Goal: Information Seeking & Learning: Learn about a topic

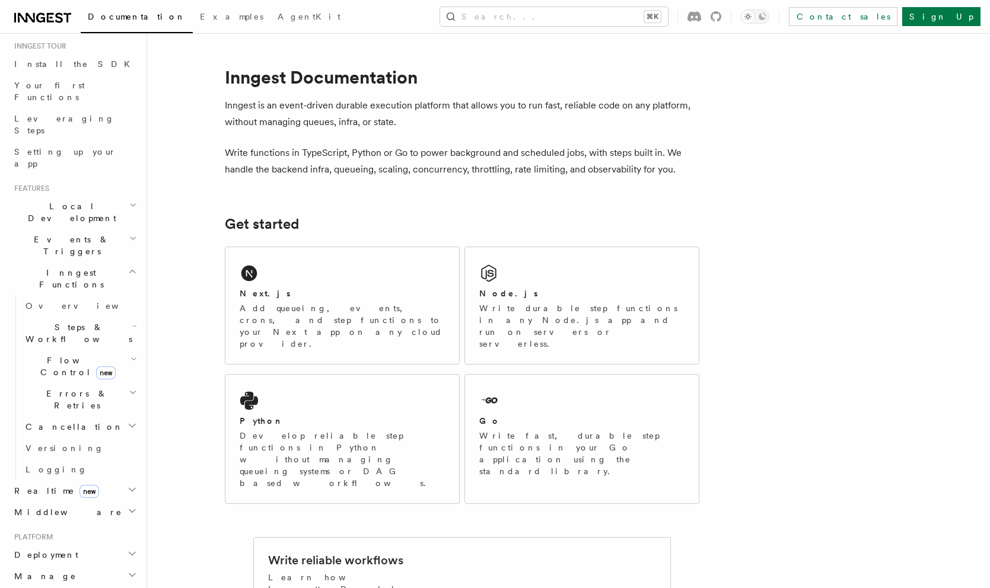
scroll to position [120, 0]
click at [132, 352] on icon "button" at bounding box center [133, 356] width 7 height 9
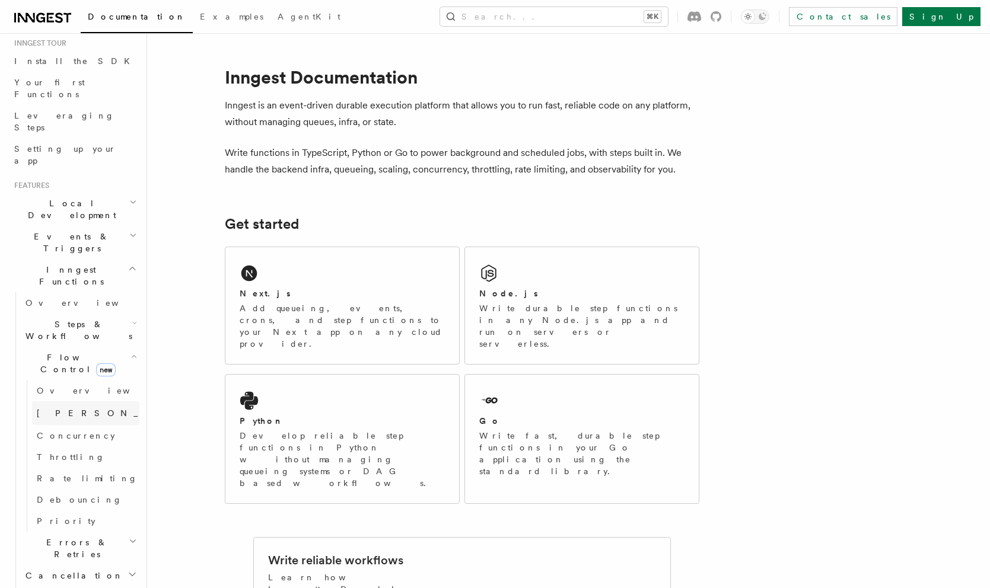
click at [90, 401] on link "[PERSON_NAME] new" at bounding box center [85, 413] width 107 height 24
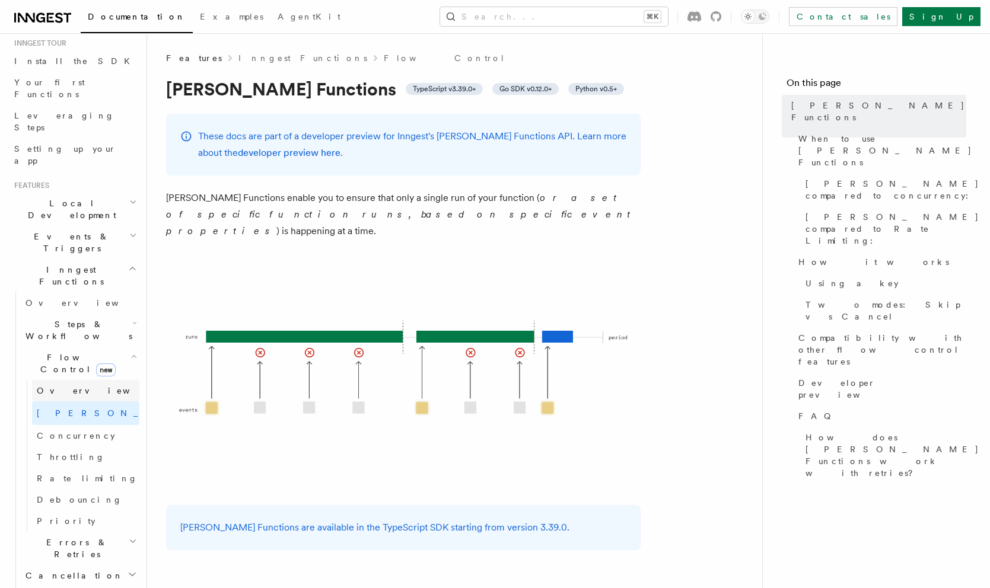
click at [88, 380] on link "Overview" at bounding box center [85, 390] width 107 height 21
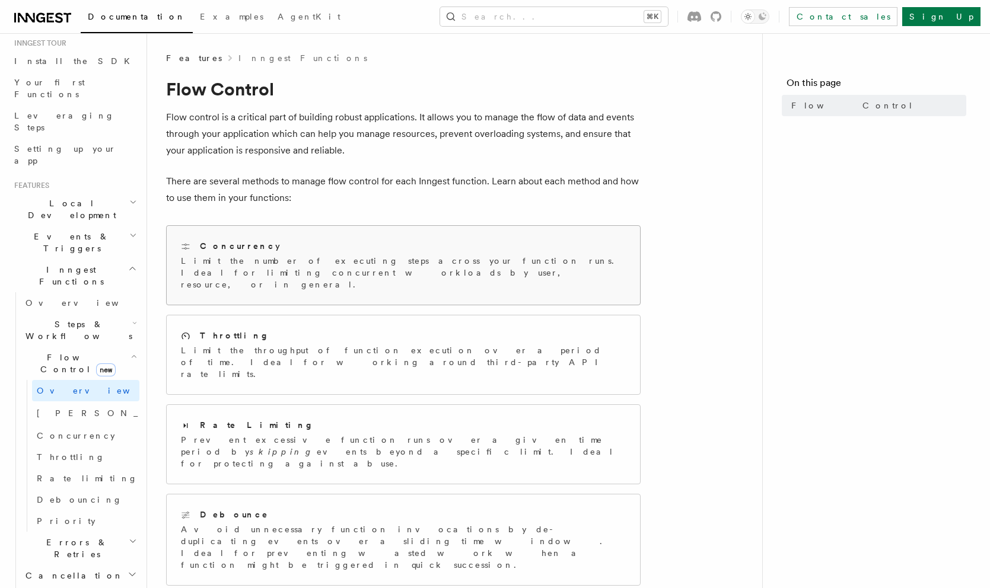
click at [329, 269] on p "Limit the number of executing steps across your function runs. Ideal for limiti…" at bounding box center [403, 273] width 445 height 36
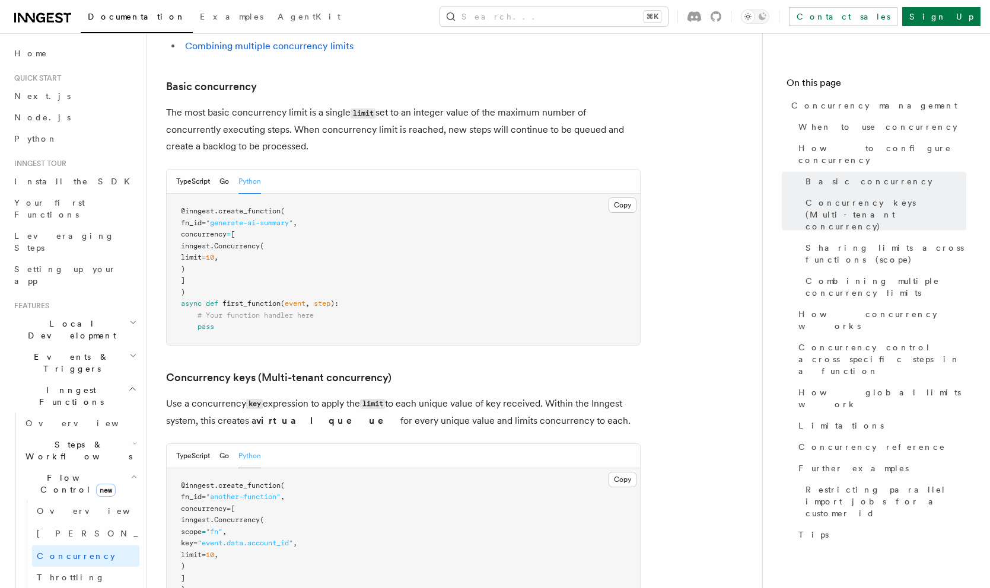
scroll to position [653, 0]
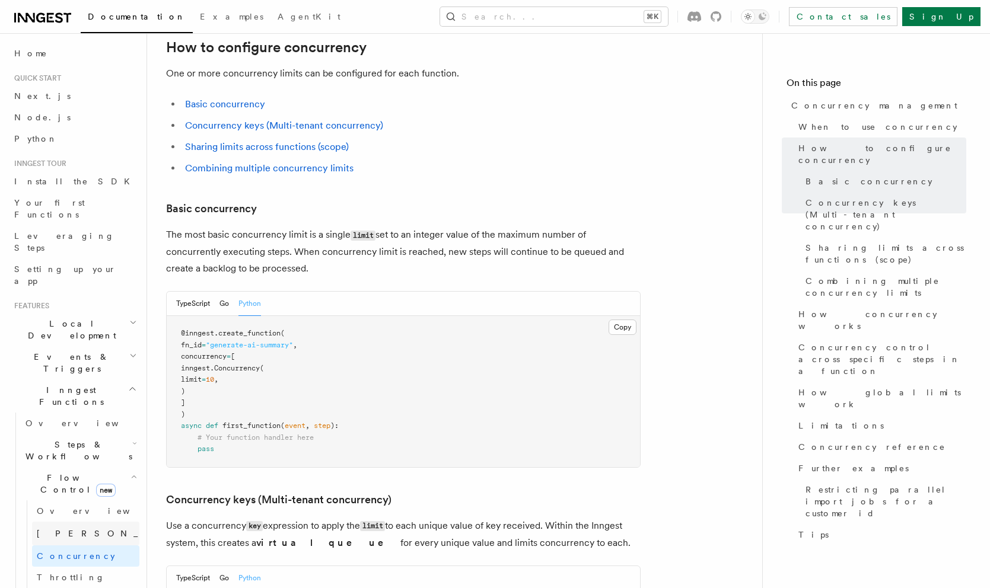
click at [75, 522] on link "[PERSON_NAME] new" at bounding box center [85, 534] width 107 height 24
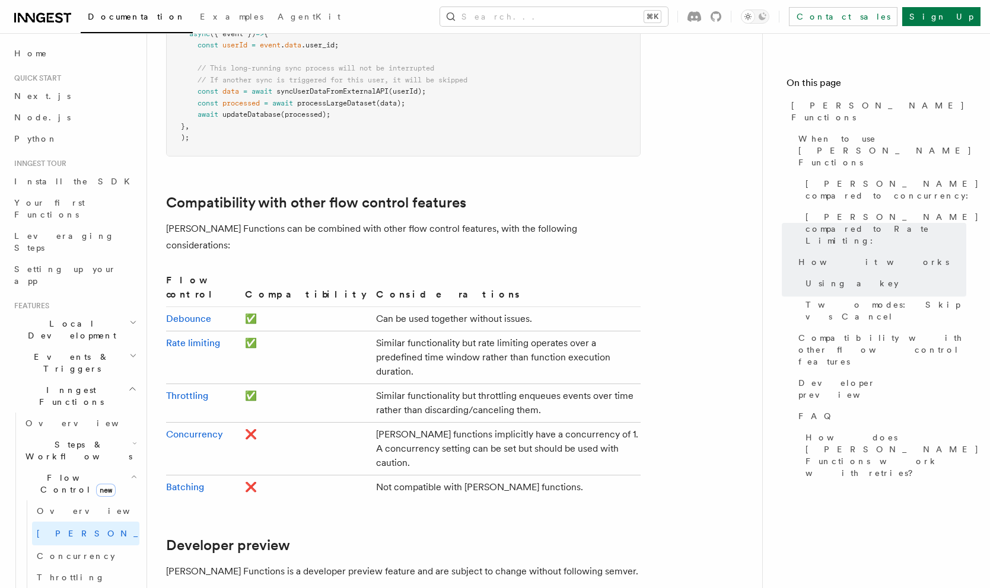
scroll to position [1902, 0]
click at [108, 545] on link "Concurrency" at bounding box center [85, 555] width 107 height 21
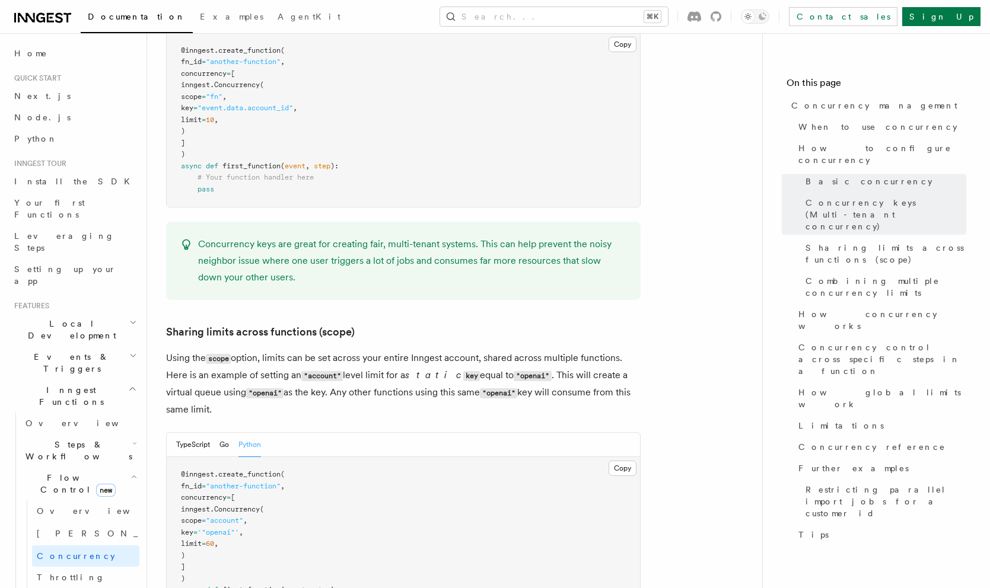
scroll to position [1212, 0]
